Goal: Find specific page/section: Find specific page/section

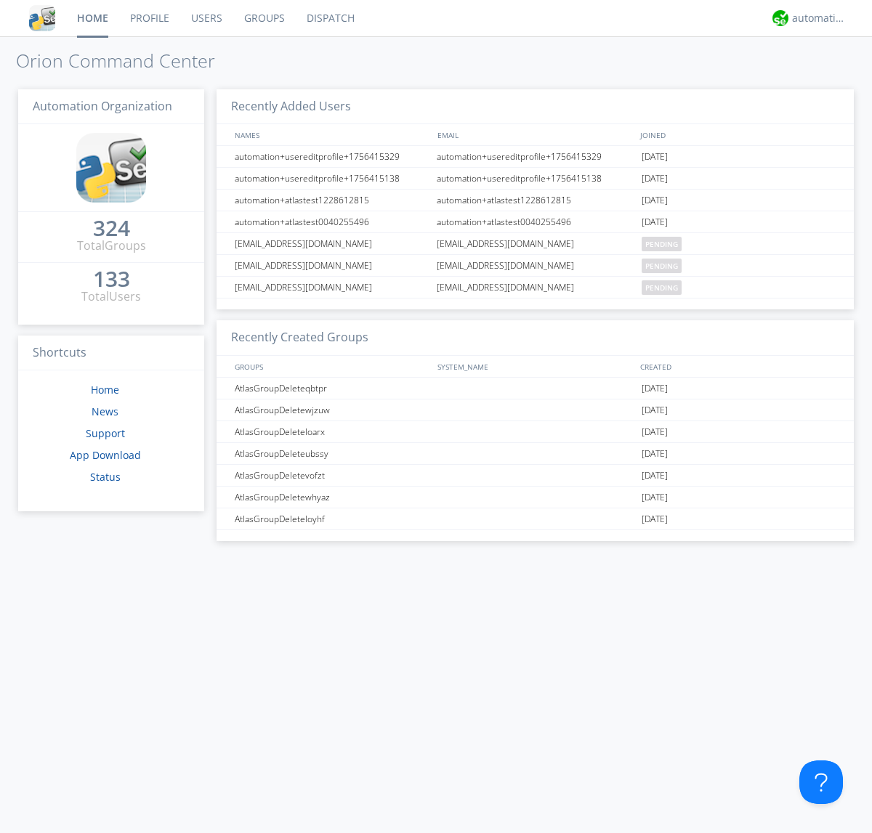
click at [329, 18] on link "Dispatch" at bounding box center [331, 18] width 70 height 36
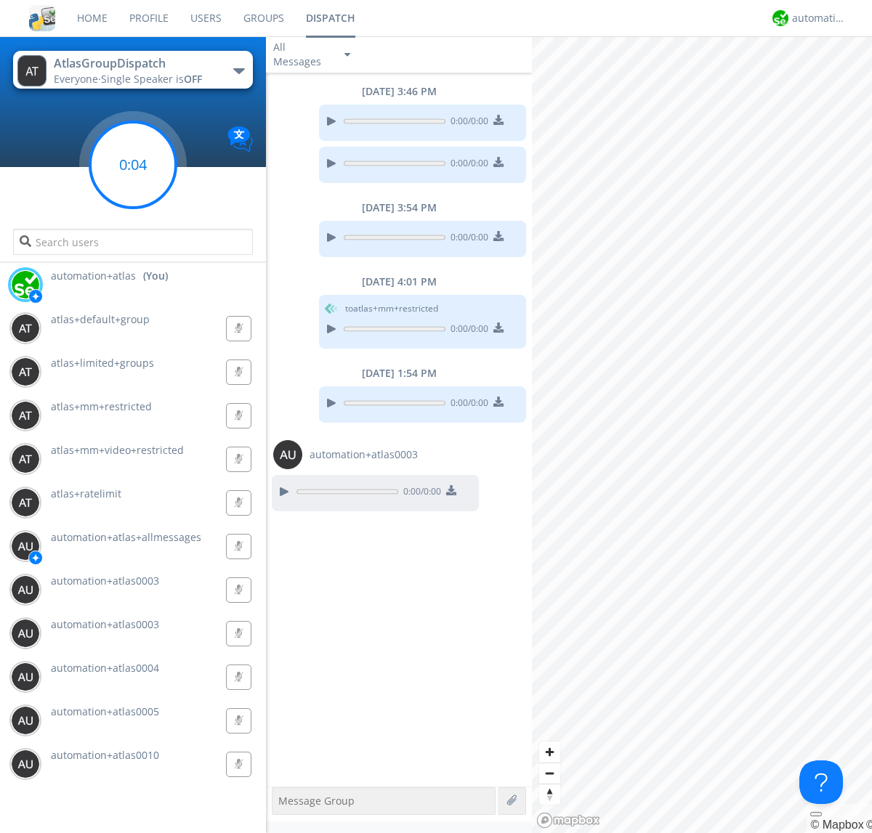
click at [133, 165] on g at bounding box center [133, 165] width 86 height 86
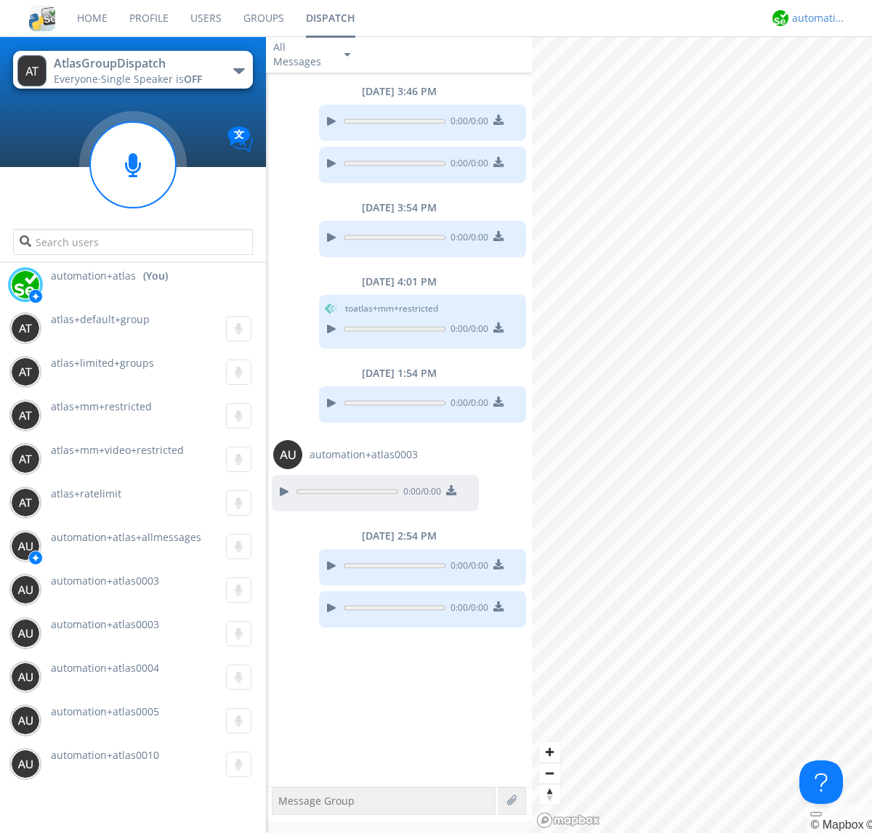
click at [815, 18] on div "automation+atlas" at bounding box center [819, 18] width 54 height 15
